Goal: Information Seeking & Learning: Learn about a topic

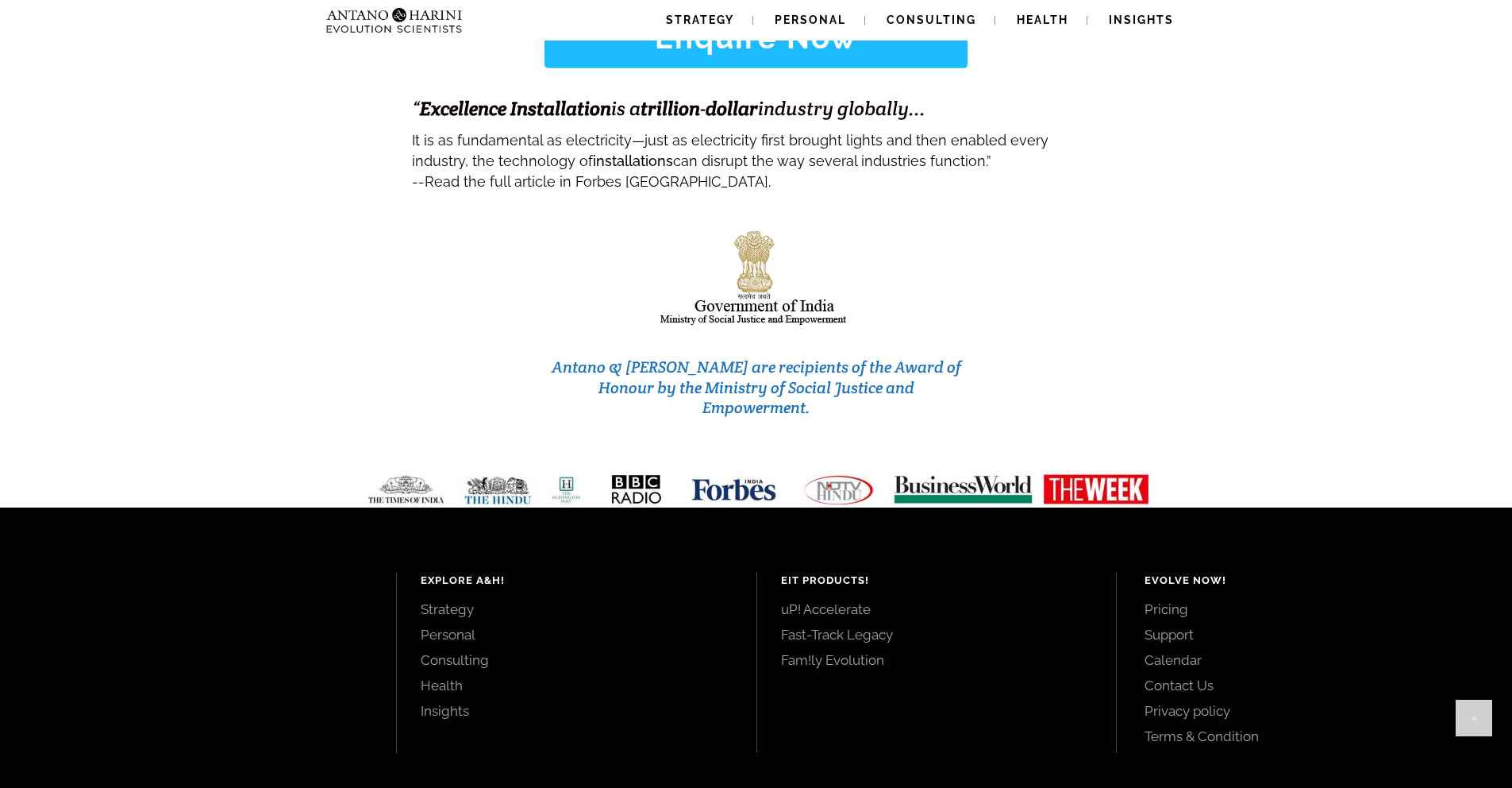
click at [1169, 600] on link "Pricing" at bounding box center [1310, 609] width 332 height 17
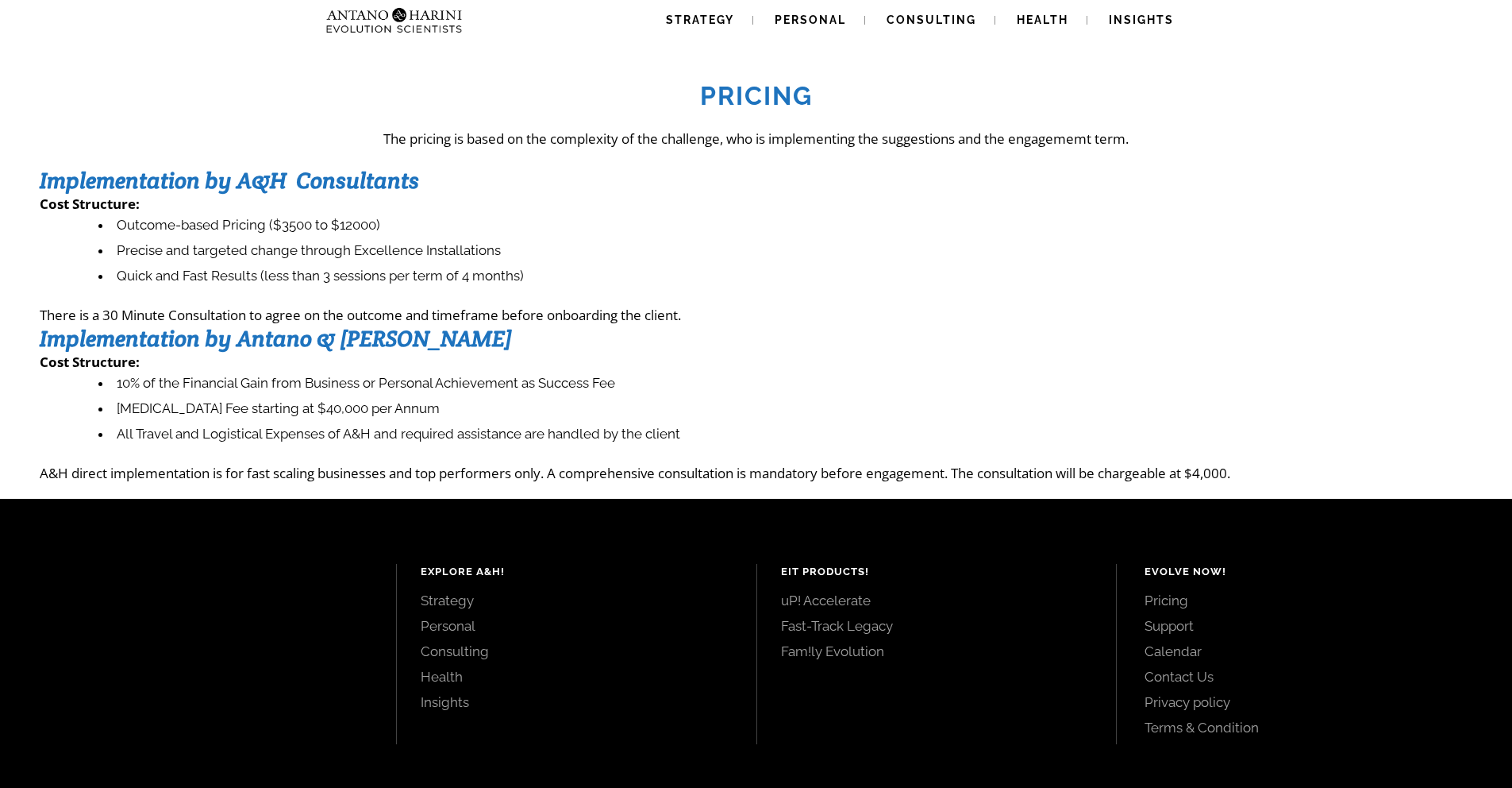
click at [295, 226] on li "Outcome-based Pricing ($3500 to $12000)" at bounding box center [785, 225] width 1374 height 26
copy li "3500"
click at [166, 254] on li "Precise and targeted change through Excellence Installations" at bounding box center [785, 250] width 1374 height 26
drag, startPoint x: 120, startPoint y: 227, endPoint x: 205, endPoint y: 231, distance: 85.1
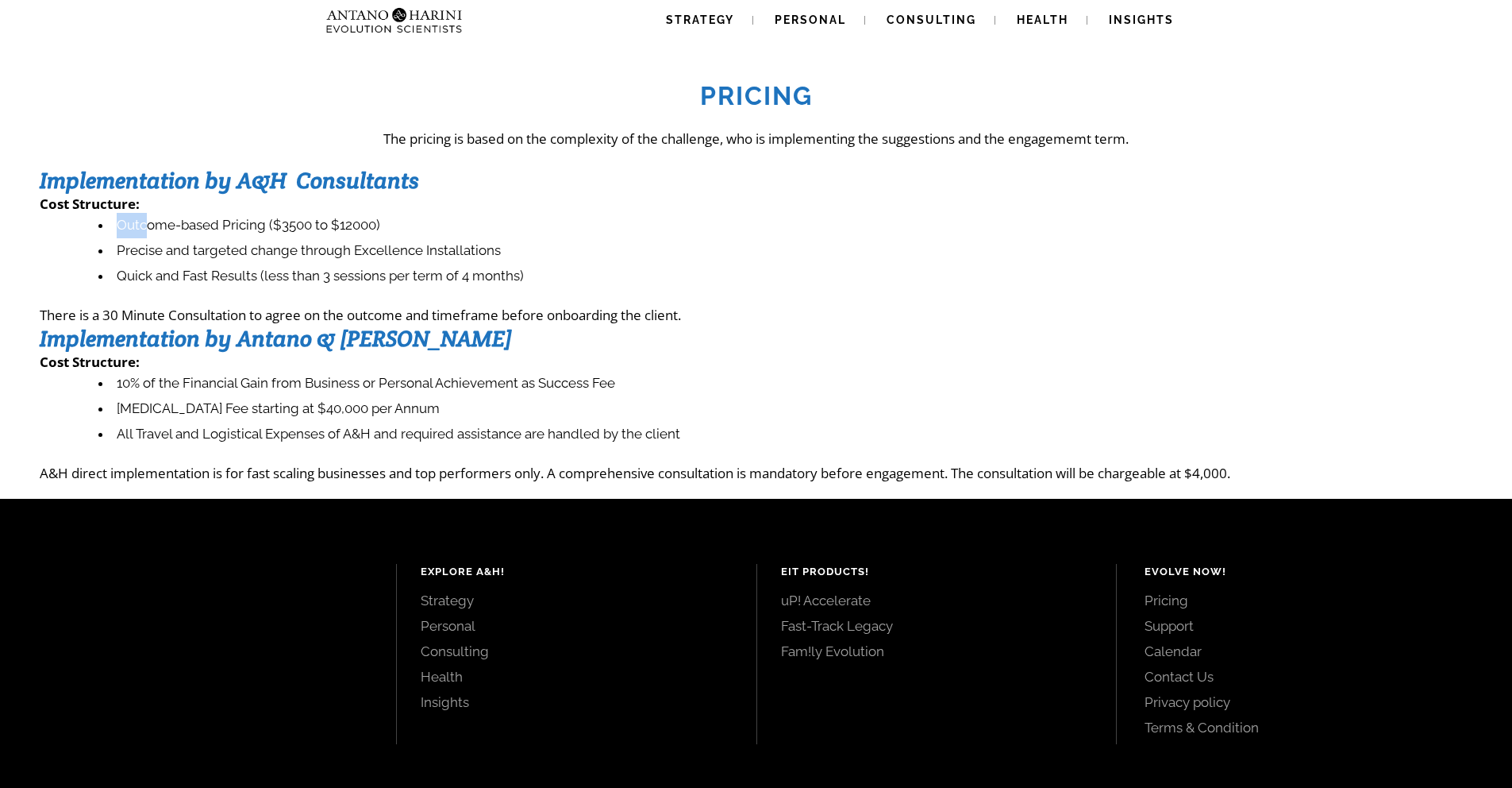
click at [166, 231] on li "Outcome-based Pricing ($3500 to $12000)" at bounding box center [785, 225] width 1374 height 26
drag, startPoint x: 222, startPoint y: 245, endPoint x: 210, endPoint y: 262, distance: 20.8
click at [222, 245] on li "Precise and targeted change through Excellence Installations" at bounding box center [785, 250] width 1374 height 26
